Goal: Information Seeking & Learning: Learn about a topic

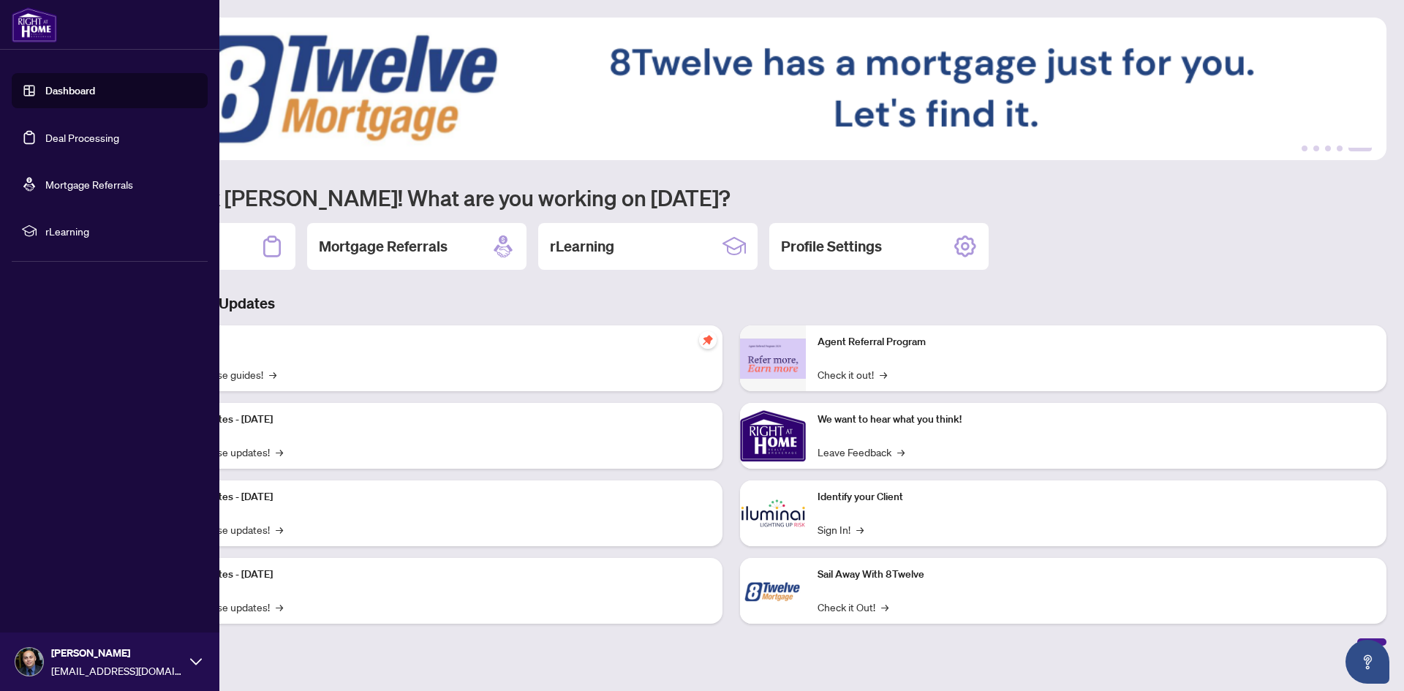
click at [31, 26] on img at bounding box center [34, 24] width 45 height 35
click at [67, 93] on link "Dashboard" at bounding box center [70, 90] width 50 height 13
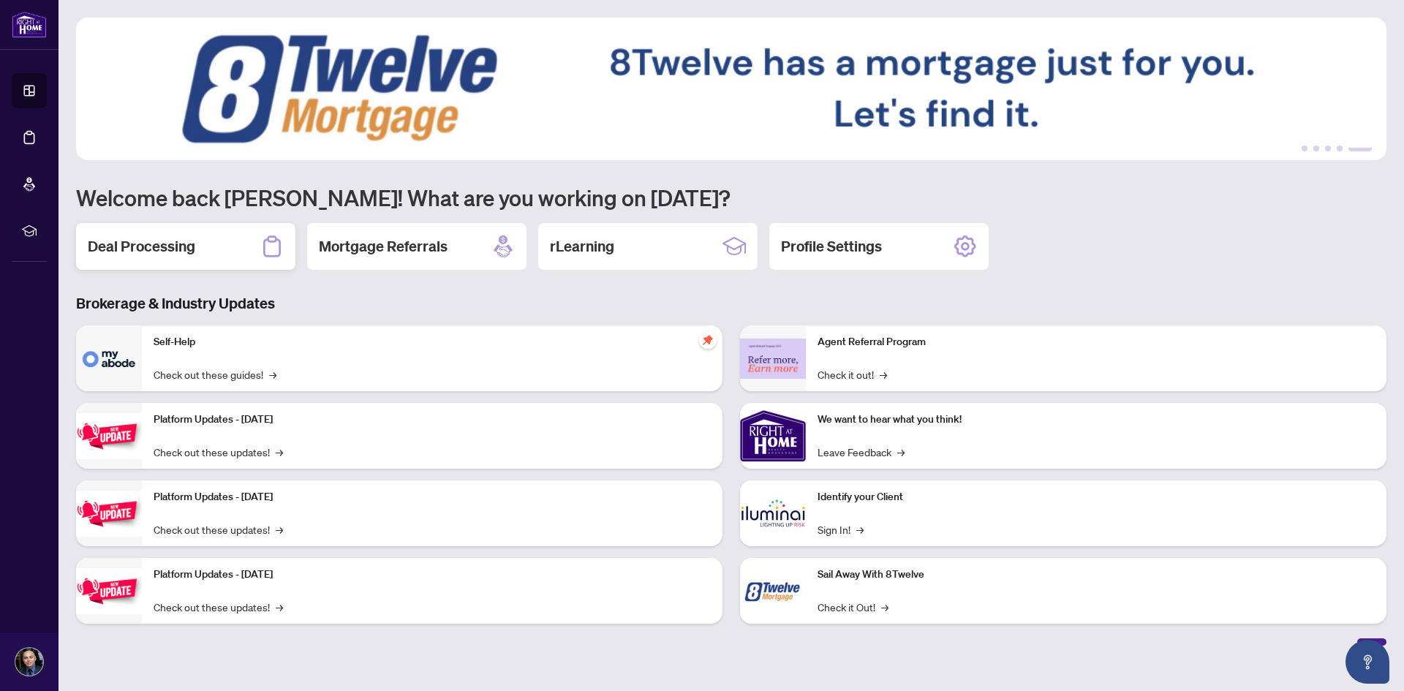
click at [178, 244] on h2 "Deal Processing" at bounding box center [142, 246] width 108 height 20
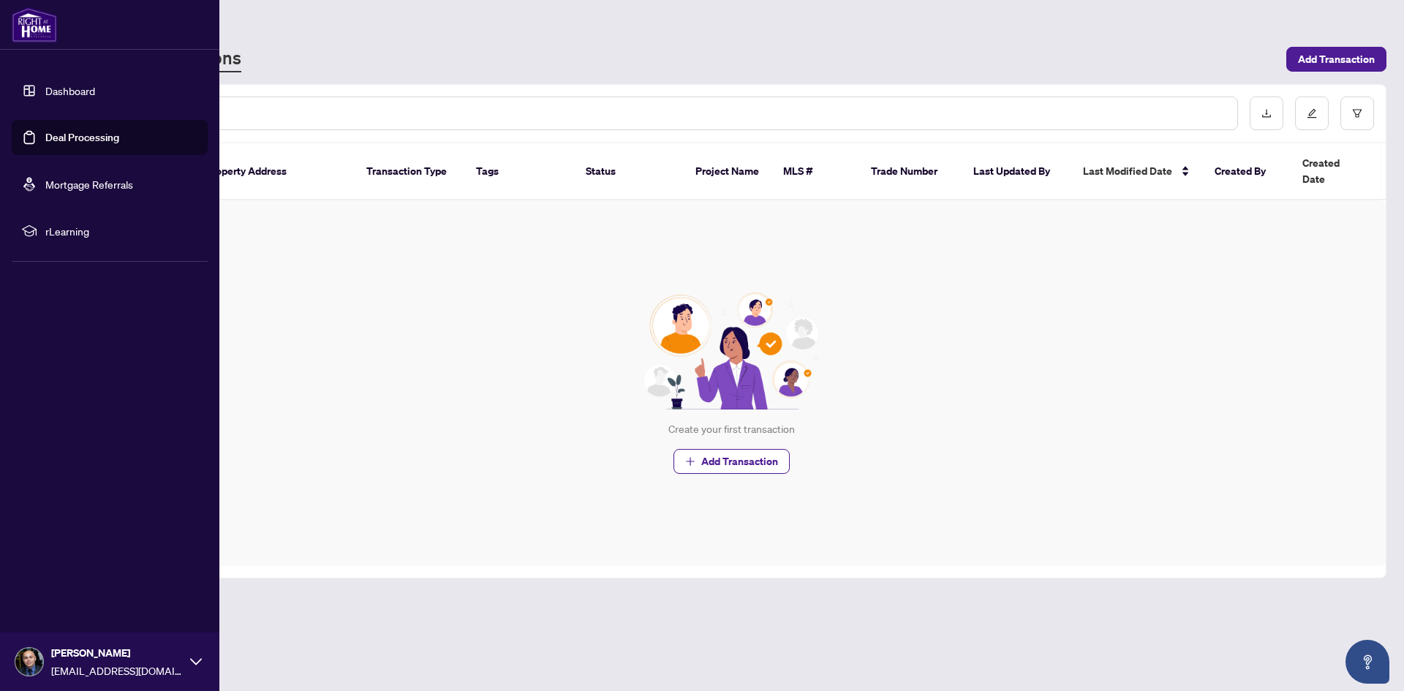
click at [64, 229] on span "rLearning" at bounding box center [121, 231] width 152 height 16
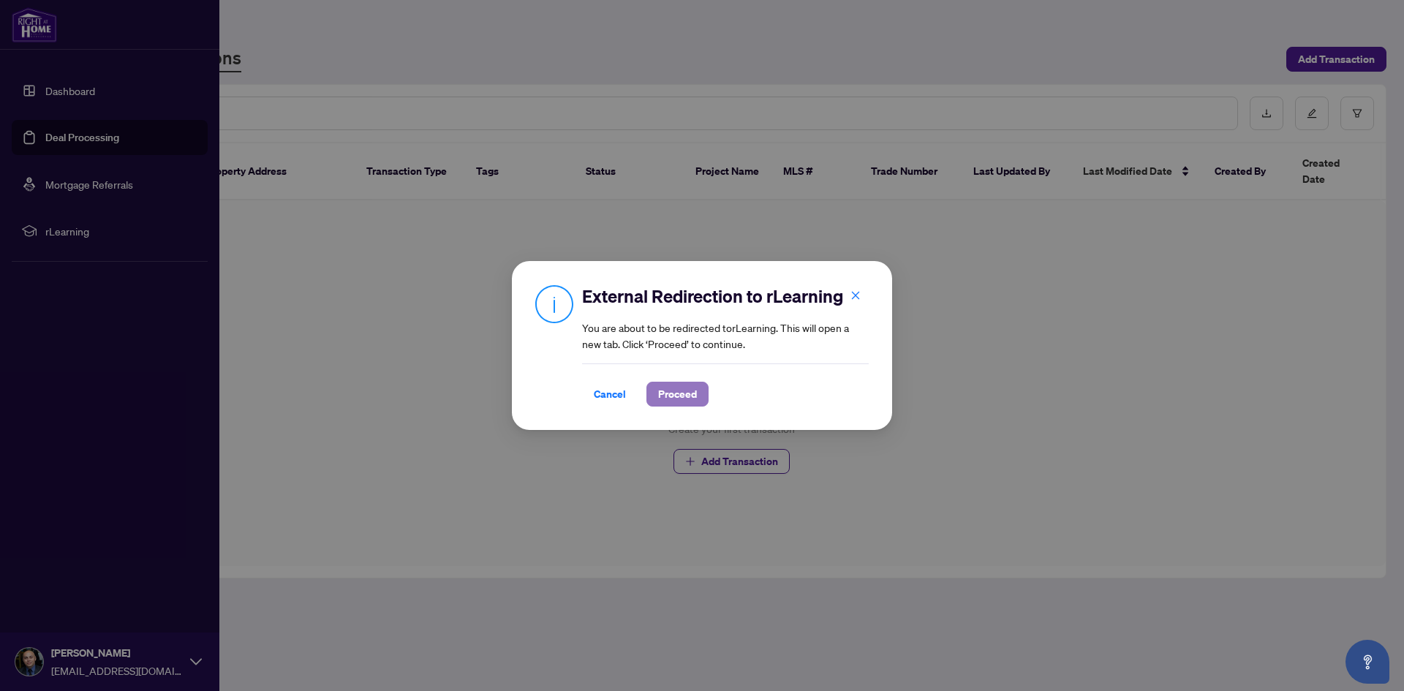
click at [696, 396] on span "Proceed" at bounding box center [677, 394] width 39 height 23
